Goal: Use online tool/utility: Use online tool/utility

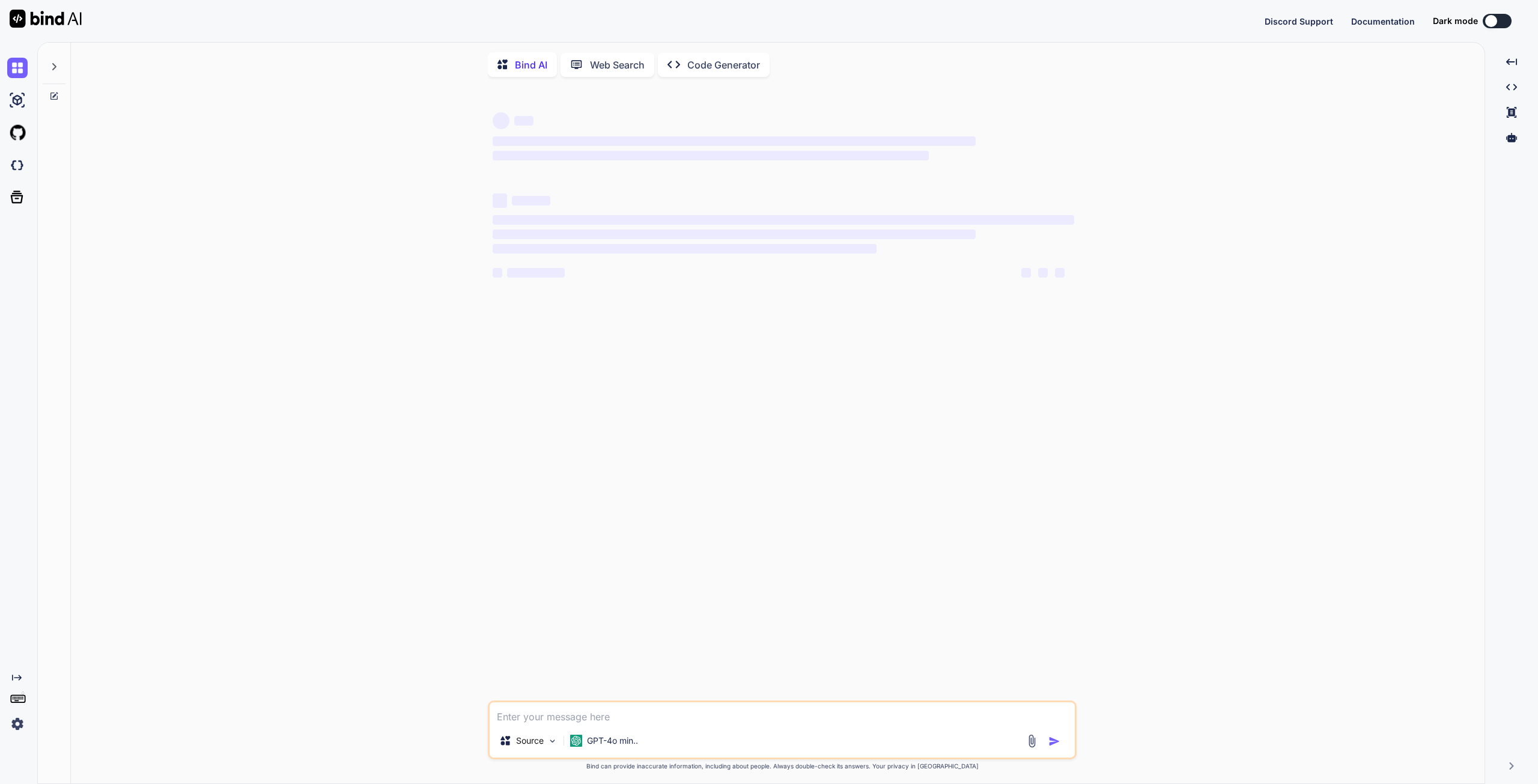
click at [17, 724] on img at bounding box center [17, 724] width 20 height 20
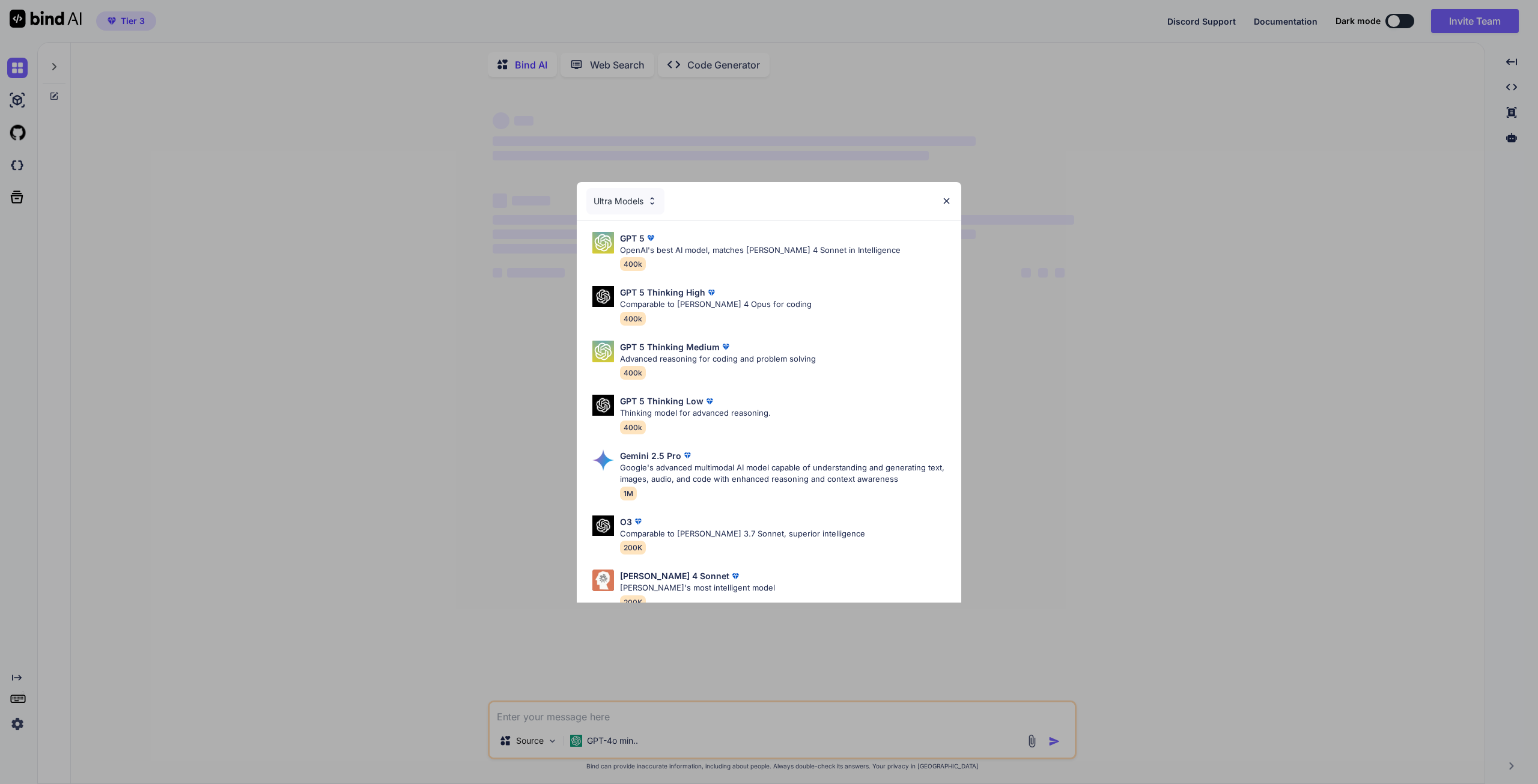
type textarea "x"
click at [946, 196] on img at bounding box center [946, 201] width 10 height 10
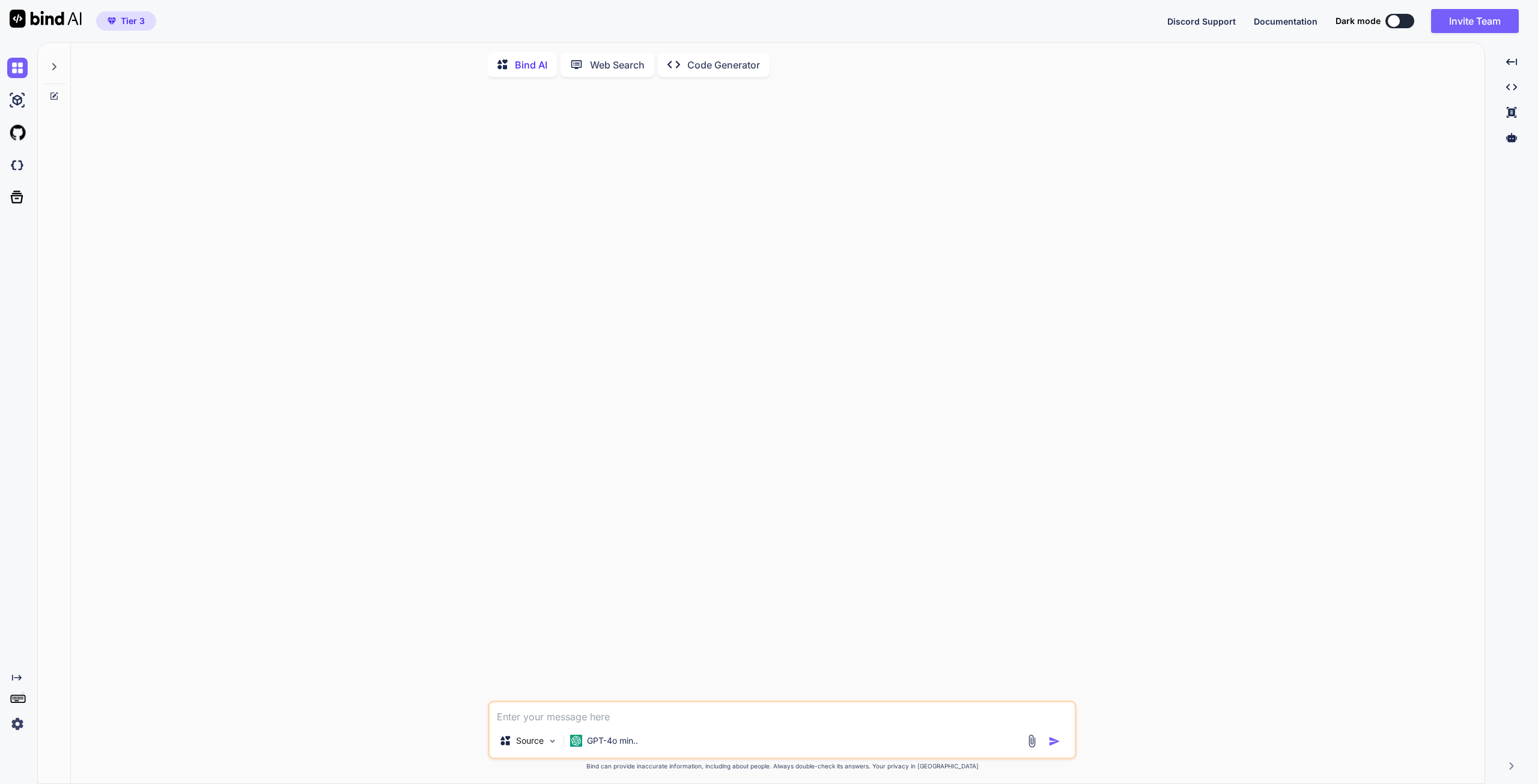
click at [15, 721] on img at bounding box center [17, 724] width 20 height 20
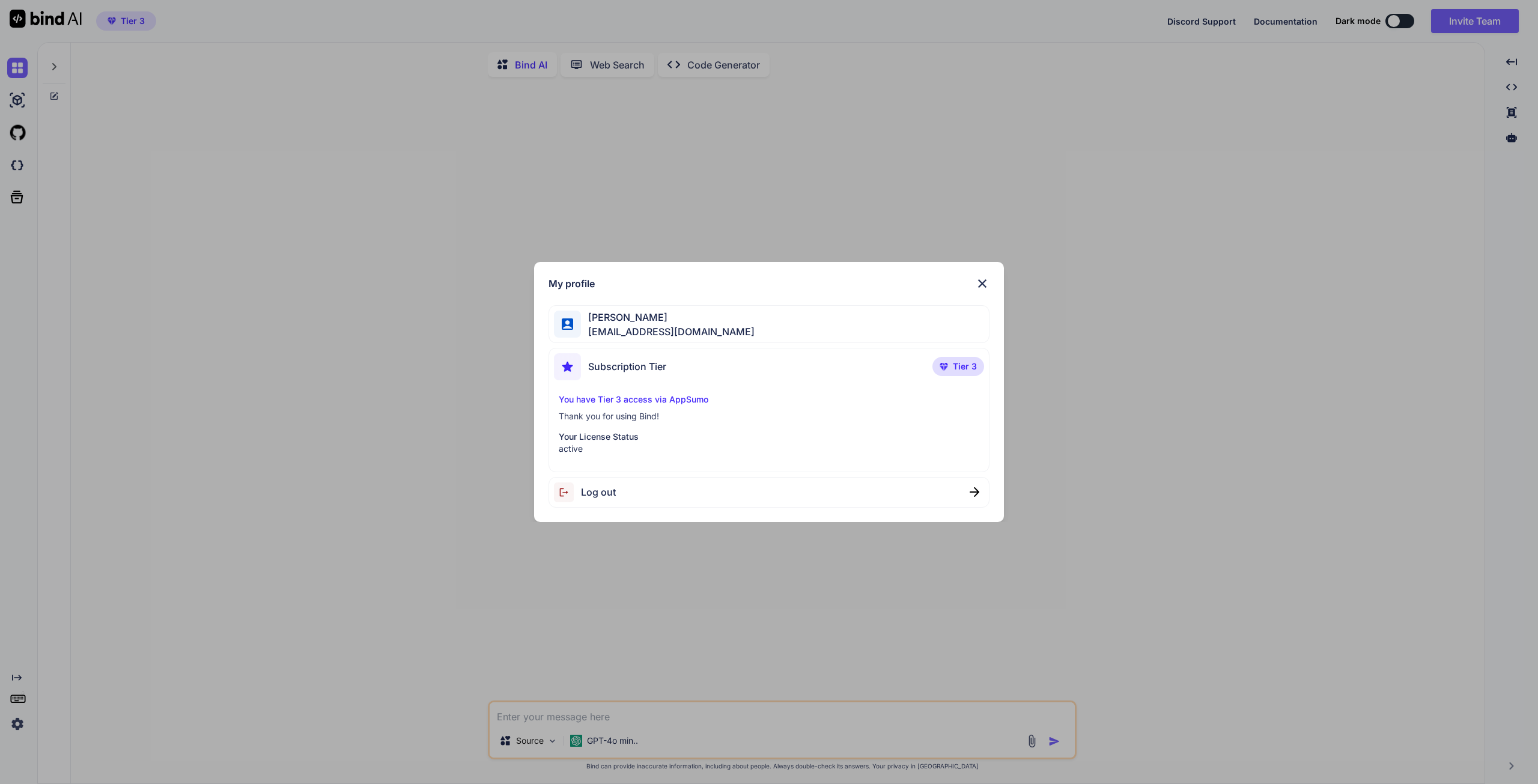
click at [979, 282] on img at bounding box center [982, 283] width 14 height 14
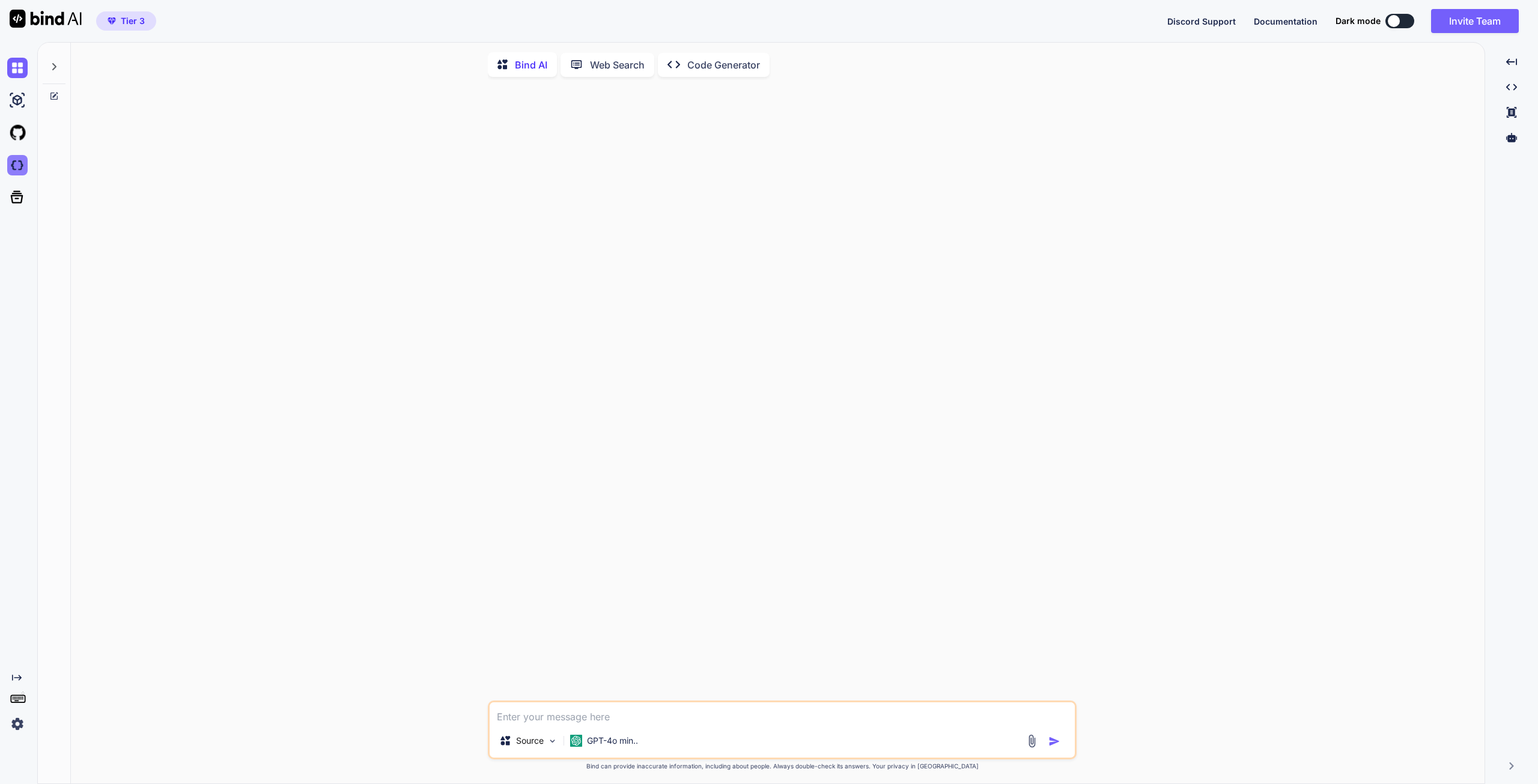
click at [11, 165] on img at bounding box center [17, 165] width 20 height 20
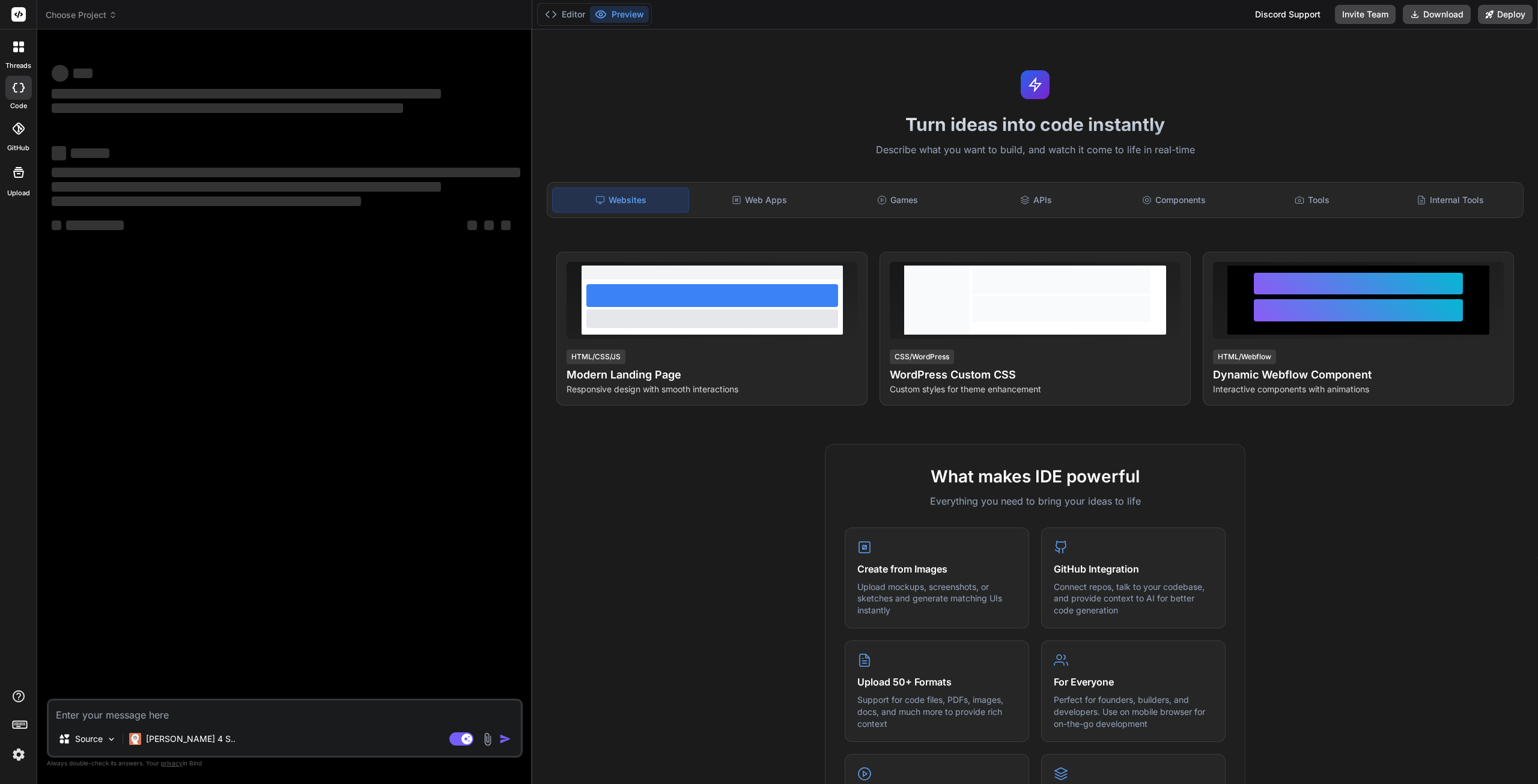
click at [97, 14] on span "Choose Project" at bounding box center [81, 15] width 71 height 12
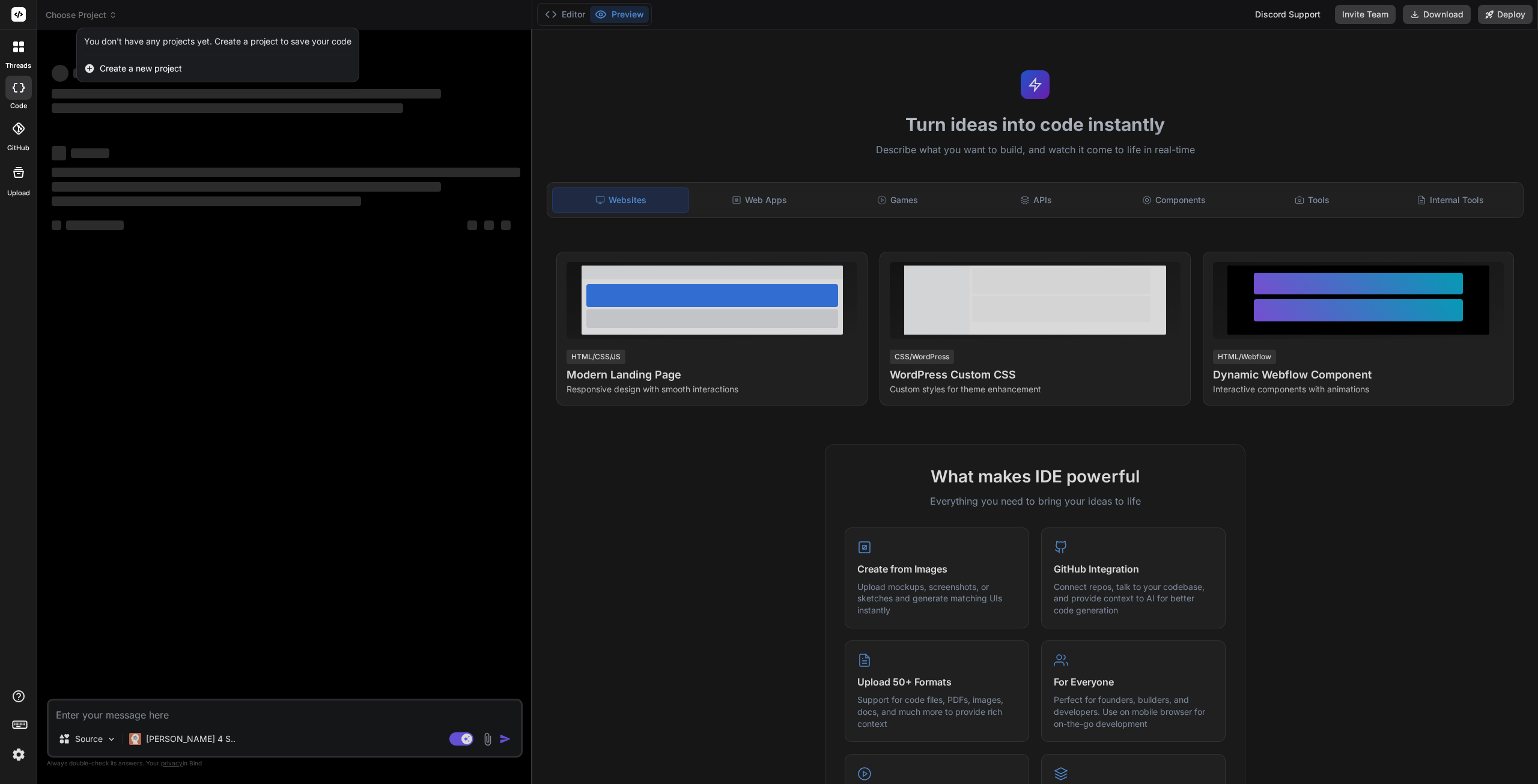
click at [94, 12] on div at bounding box center [769, 392] width 1538 height 784
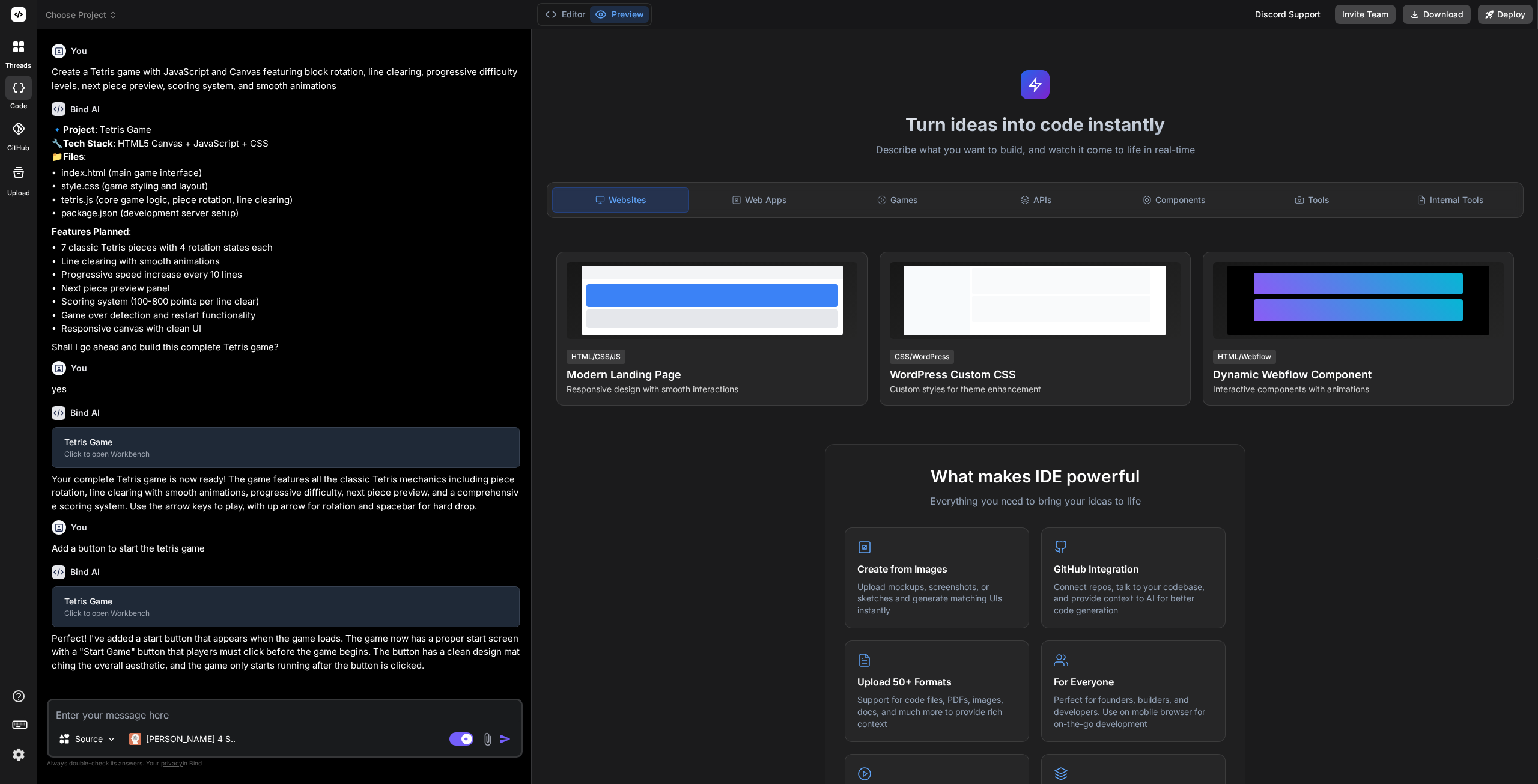
scroll to position [3, 0]
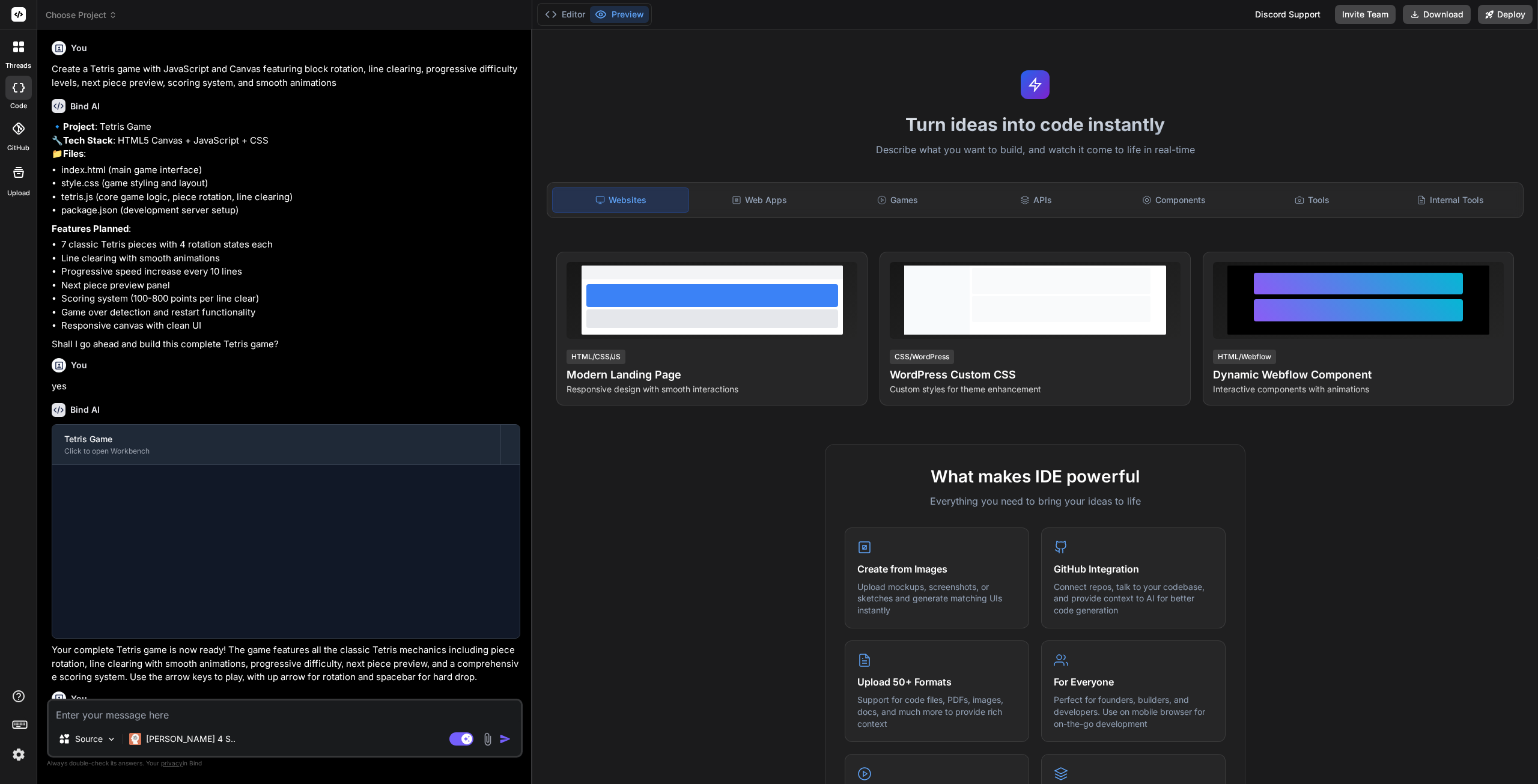
click at [83, 12] on span "Choose Project" at bounding box center [81, 15] width 71 height 12
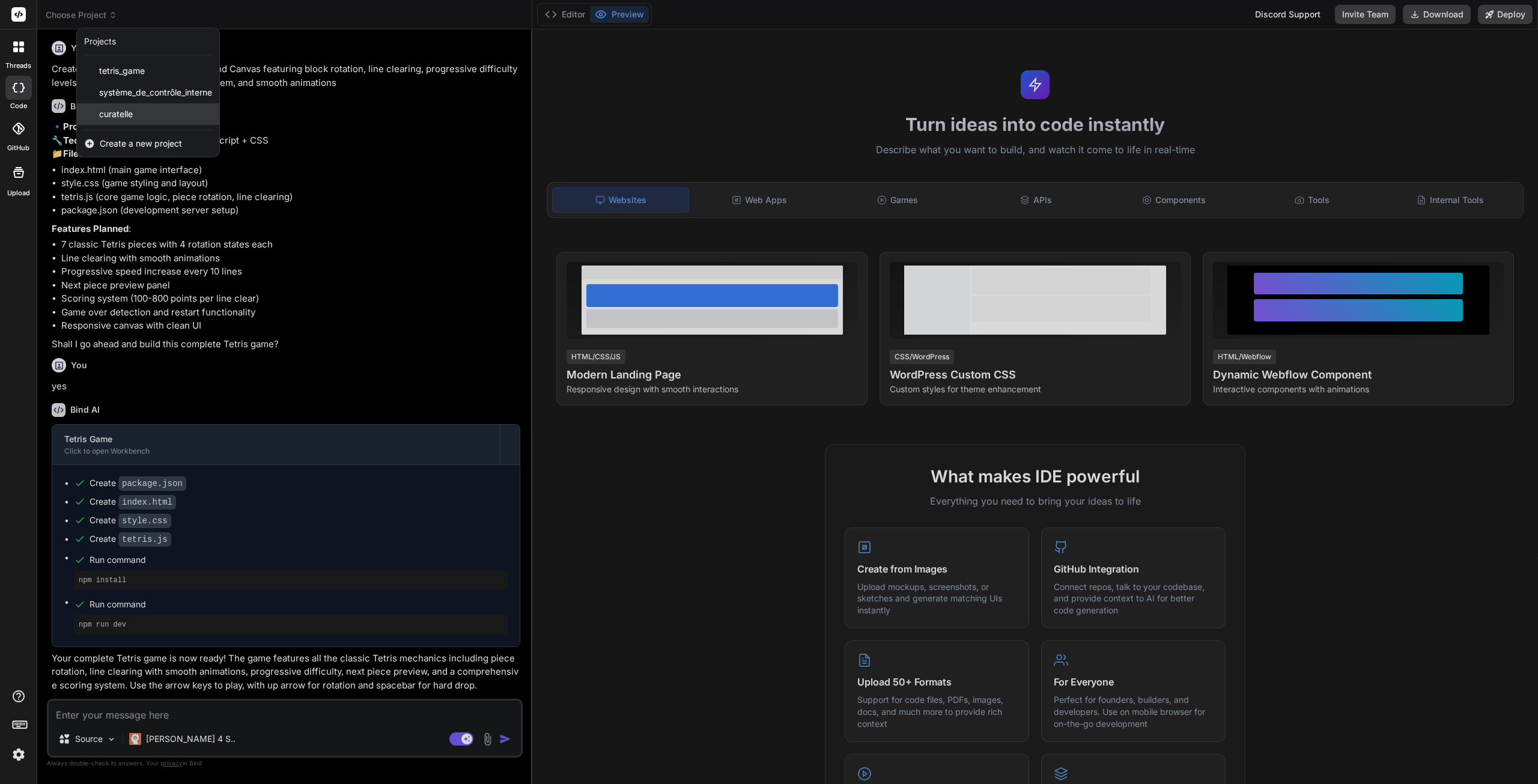
click at [125, 109] on span "curatelle" at bounding box center [116, 114] width 34 height 12
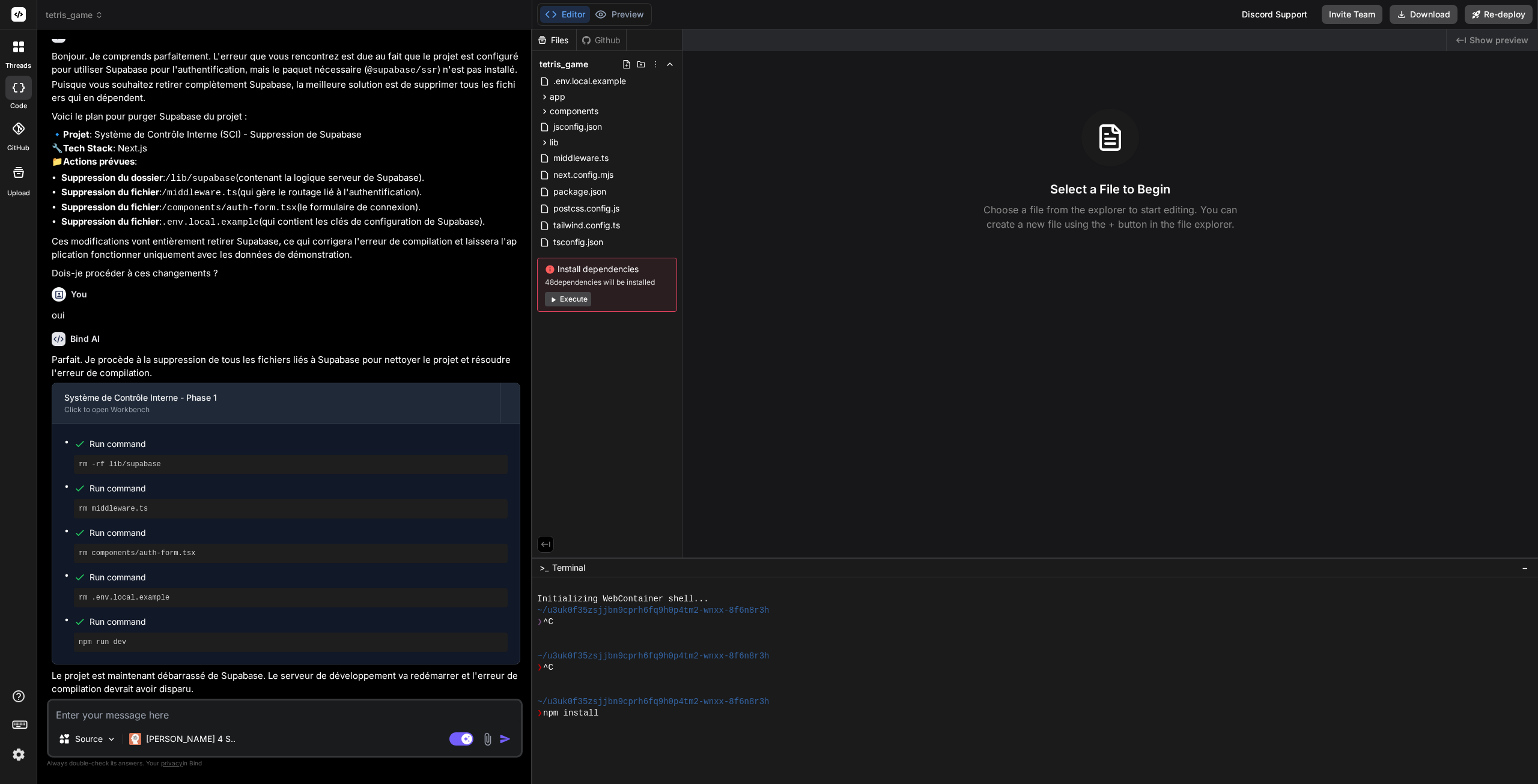
scroll to position [125, 0]
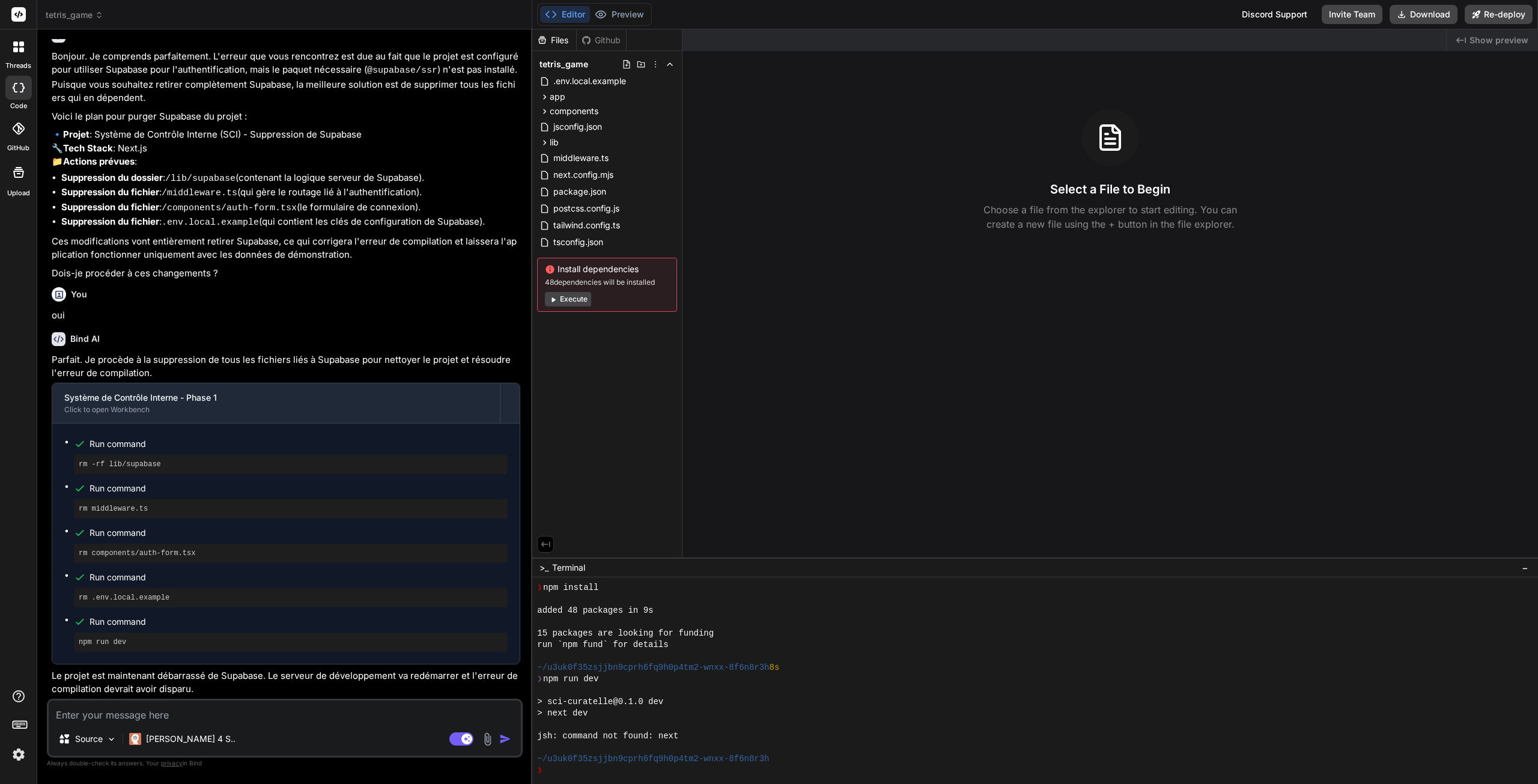
click at [573, 298] on button "Execute" at bounding box center [568, 299] width 47 height 14
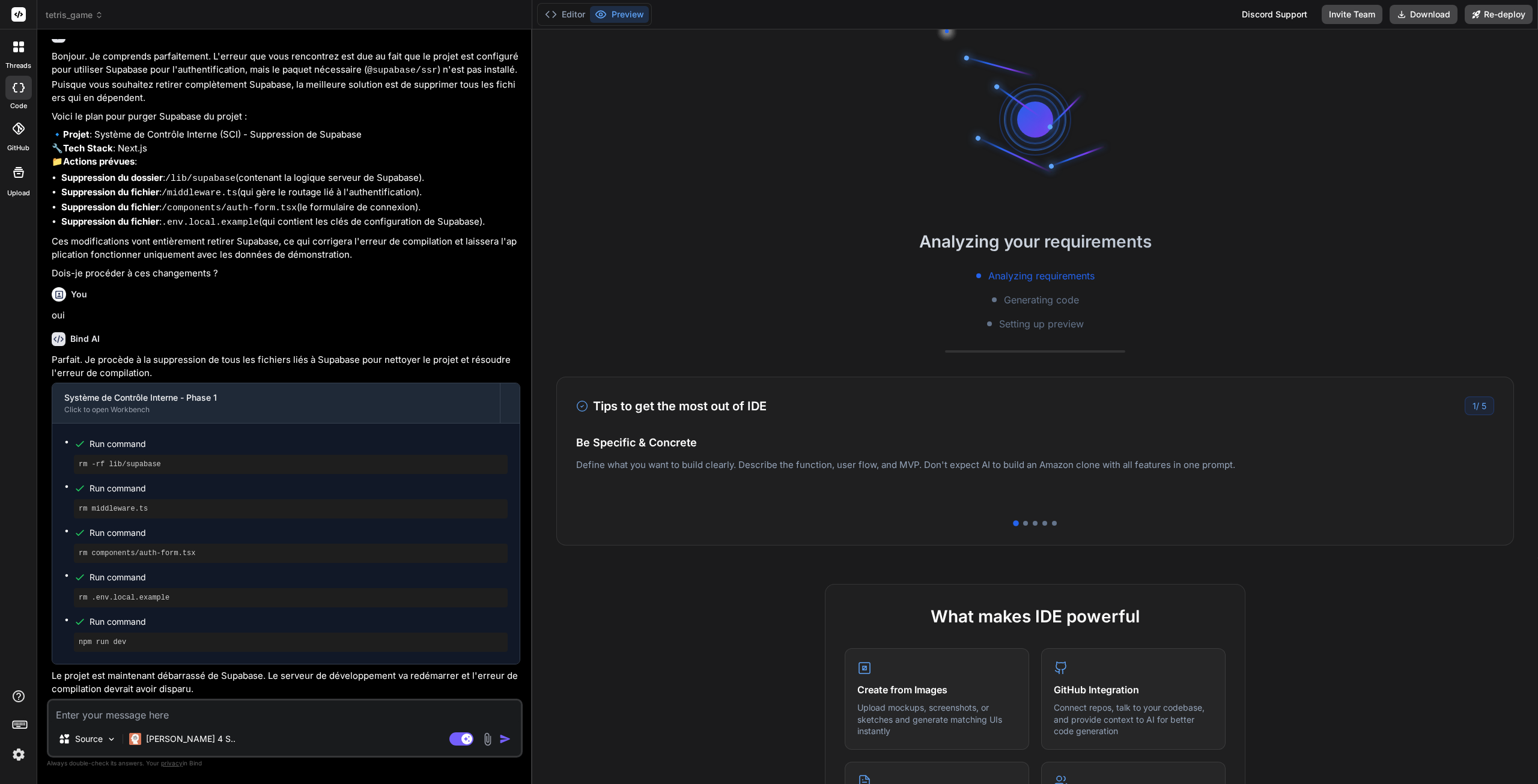
scroll to position [343, 0]
type textarea "x"
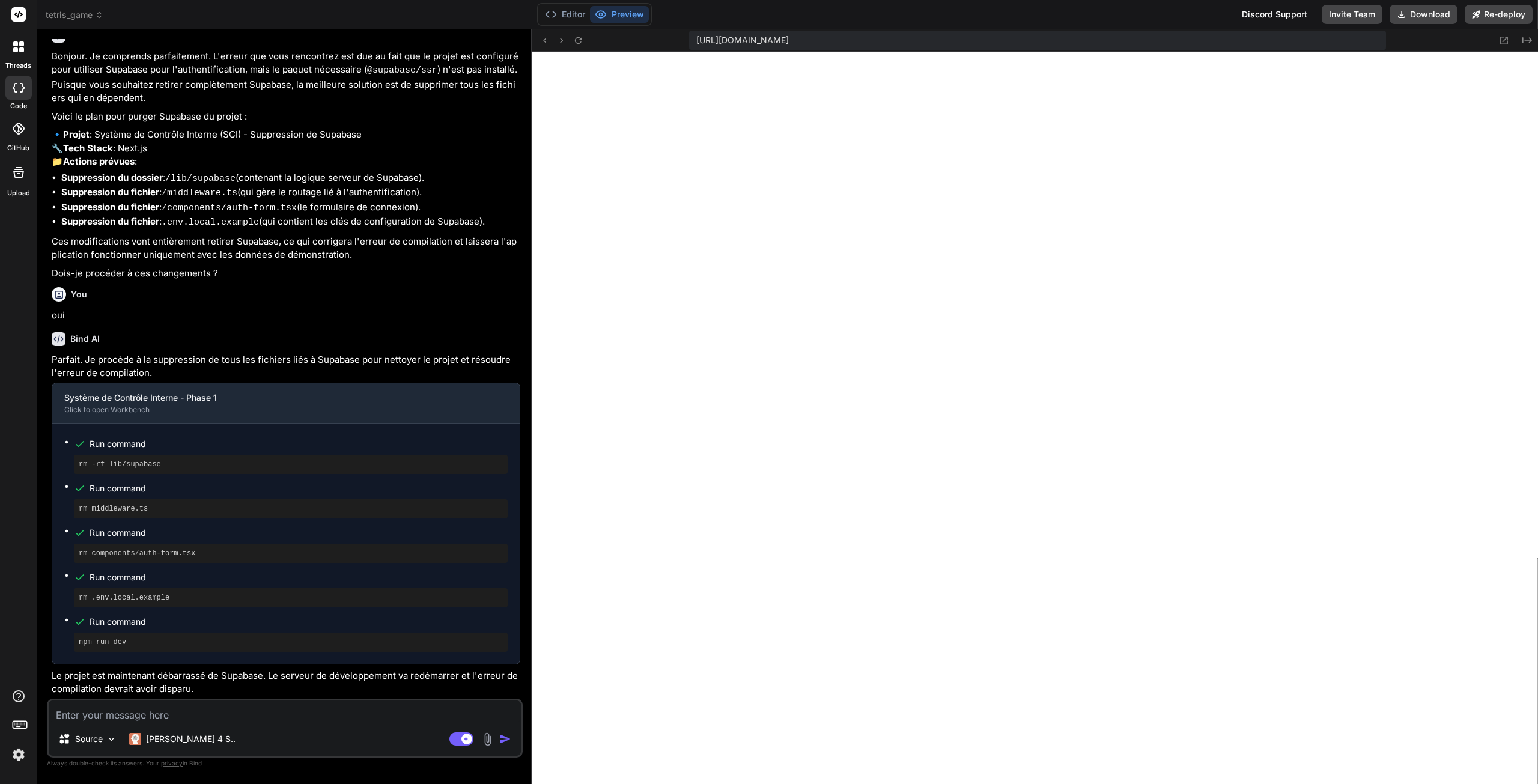
scroll to position [742, 0]
